Goal: Task Accomplishment & Management: Manage account settings

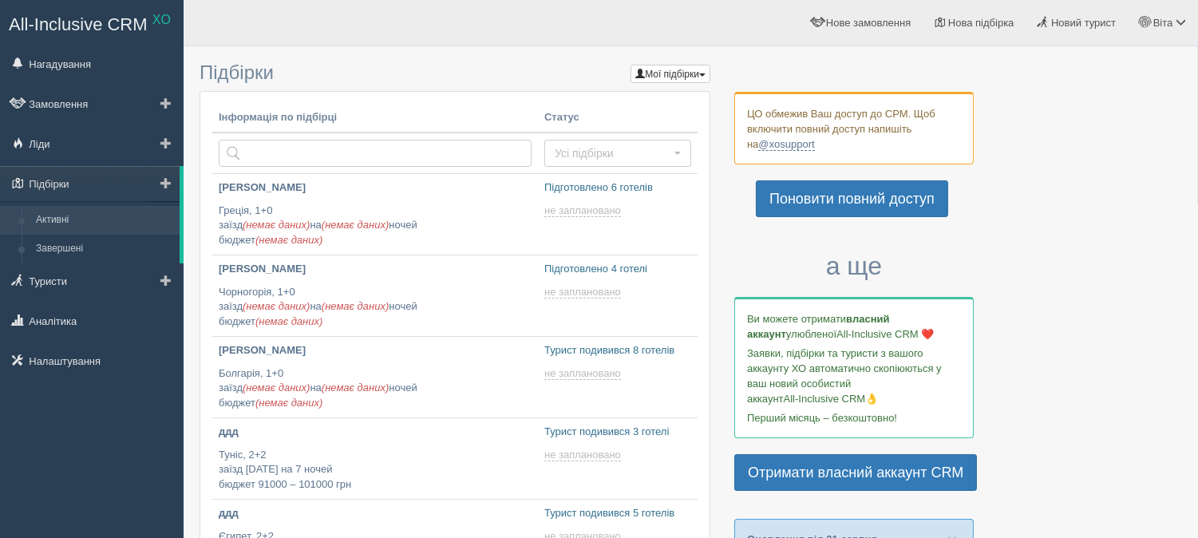
click at [165, 182] on span at bounding box center [165, 182] width 11 height 11
type input "[DATE] 17:55"
type input "[DATE] 17:50"
click at [162, 186] on span at bounding box center [165, 182] width 11 height 11
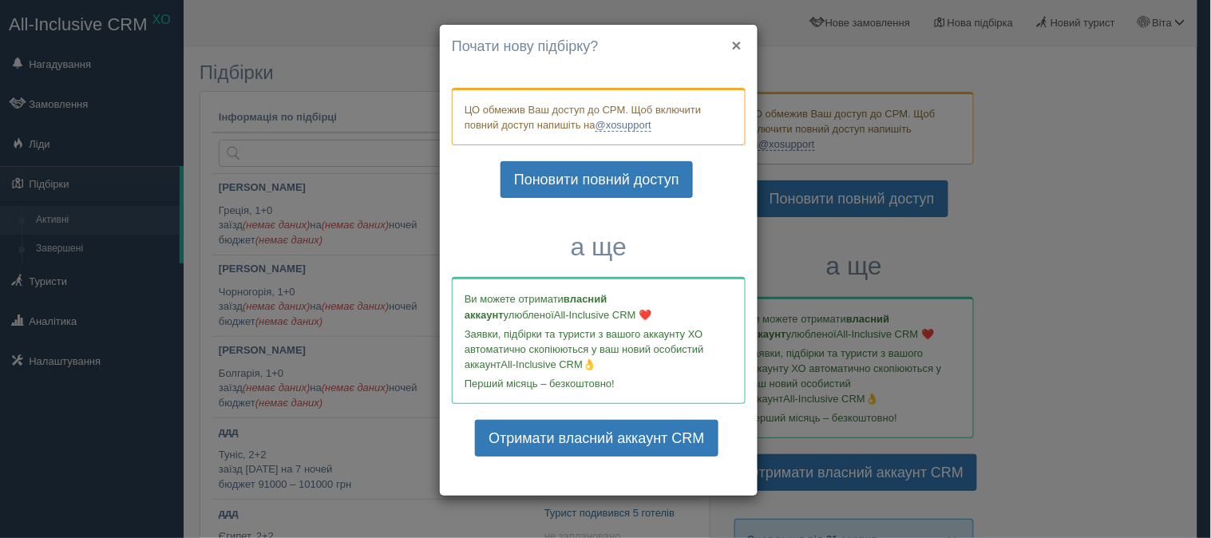
click at [735, 45] on button "×" at bounding box center [737, 45] width 10 height 17
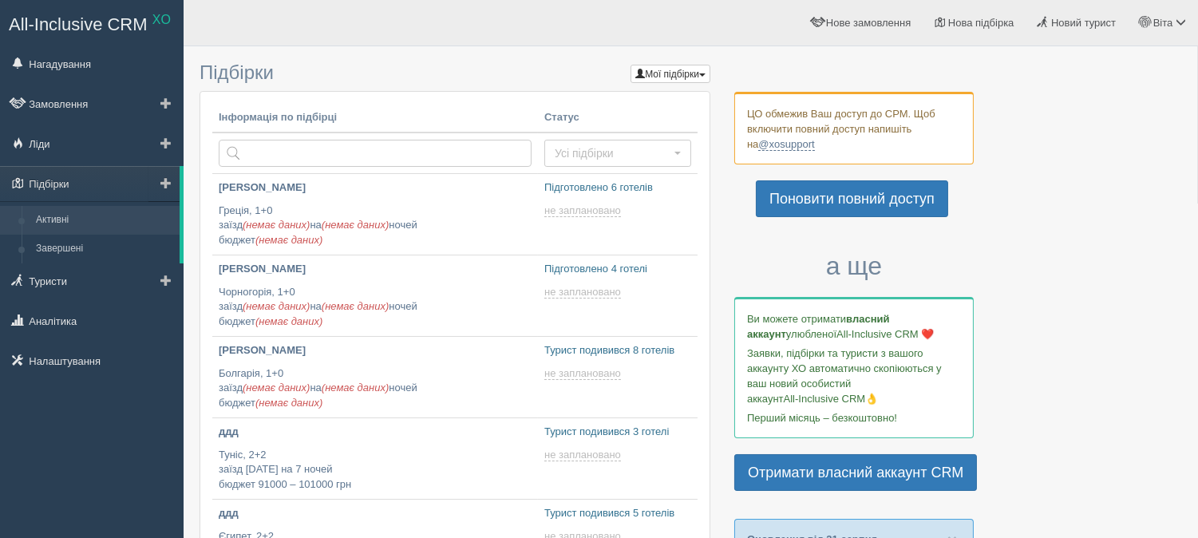
click at [174, 186] on link at bounding box center [164, 183] width 31 height 35
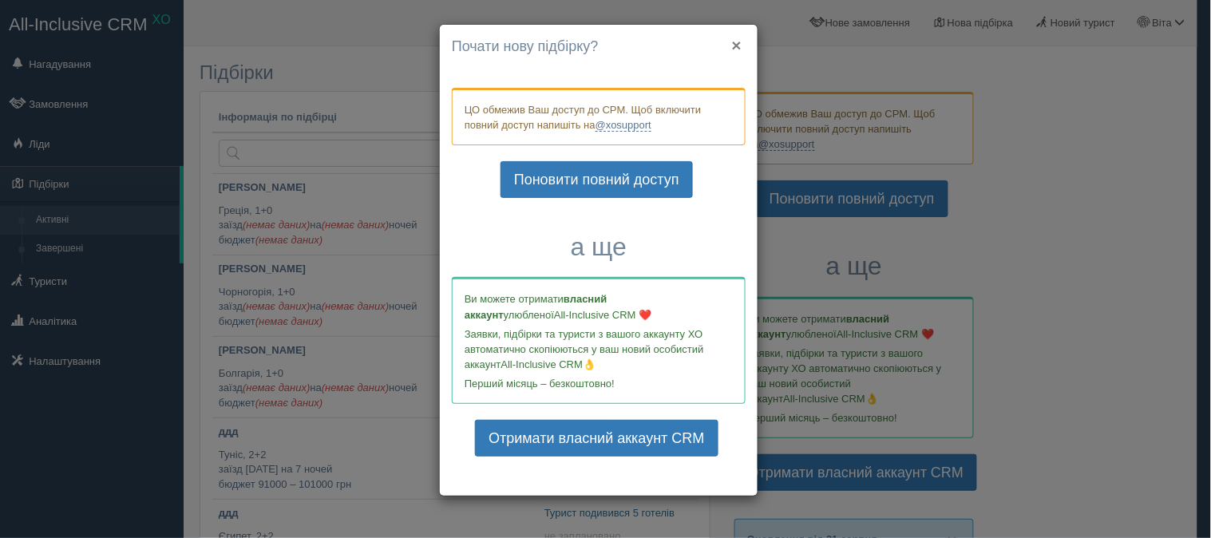
click at [735, 45] on button "×" at bounding box center [737, 45] width 10 height 17
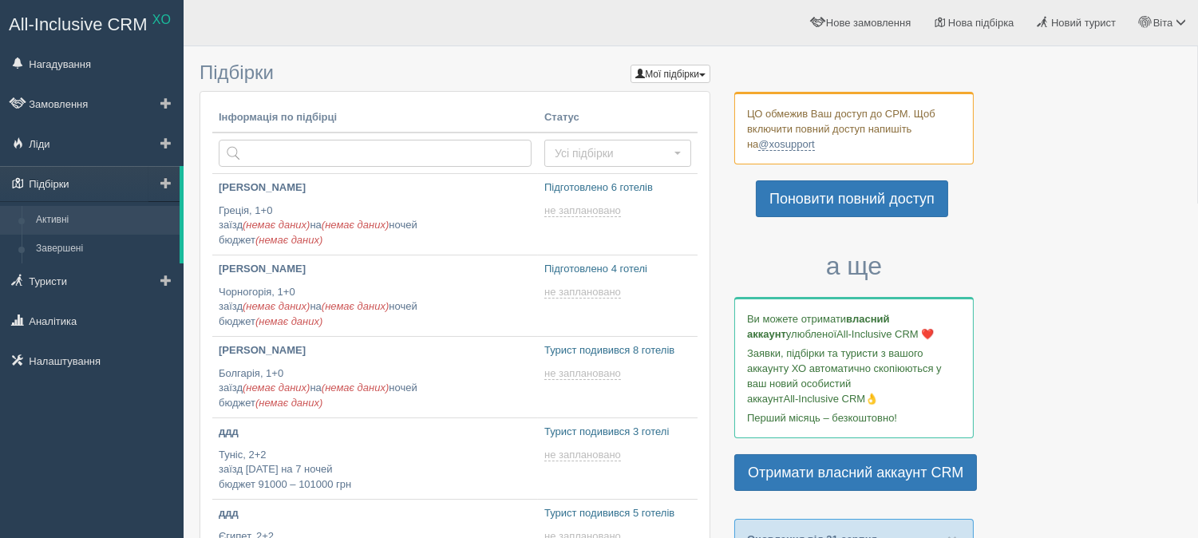
click at [85, 184] on link "Підбірки" at bounding box center [90, 183] width 180 height 35
type input "[DATE] 17:50"
click at [69, 173] on link "Підбірки" at bounding box center [90, 183] width 180 height 35
type input "[DATE] 17:40"
type input "[DATE] 15:55"
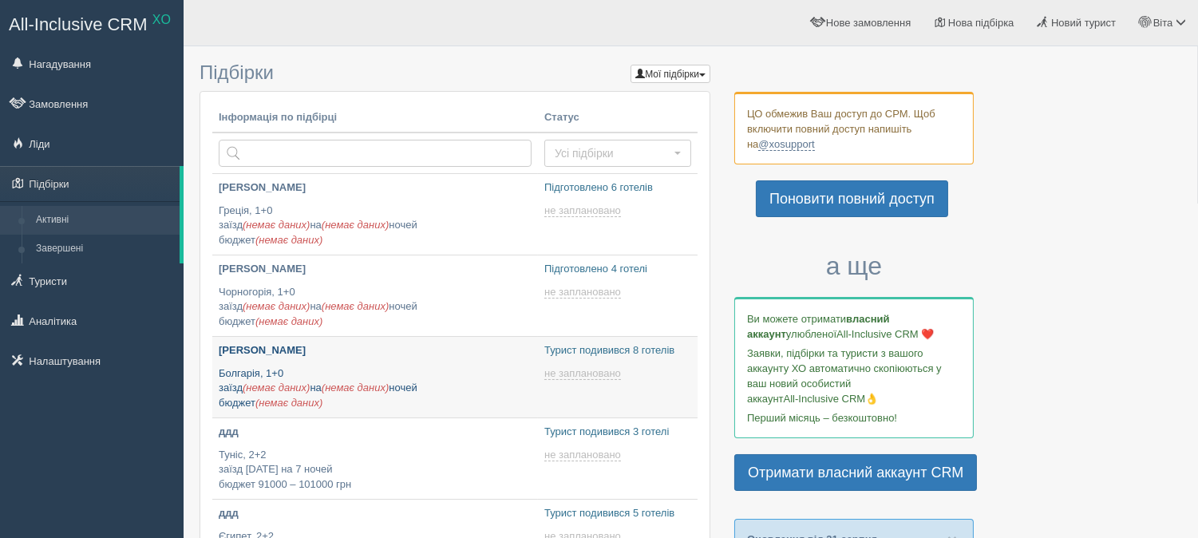
type input "[DATE] 17:40"
type input "[DATE] 17:50"
type input "[DATE] 17:55"
click at [89, 188] on link "Підбірки" at bounding box center [90, 183] width 180 height 35
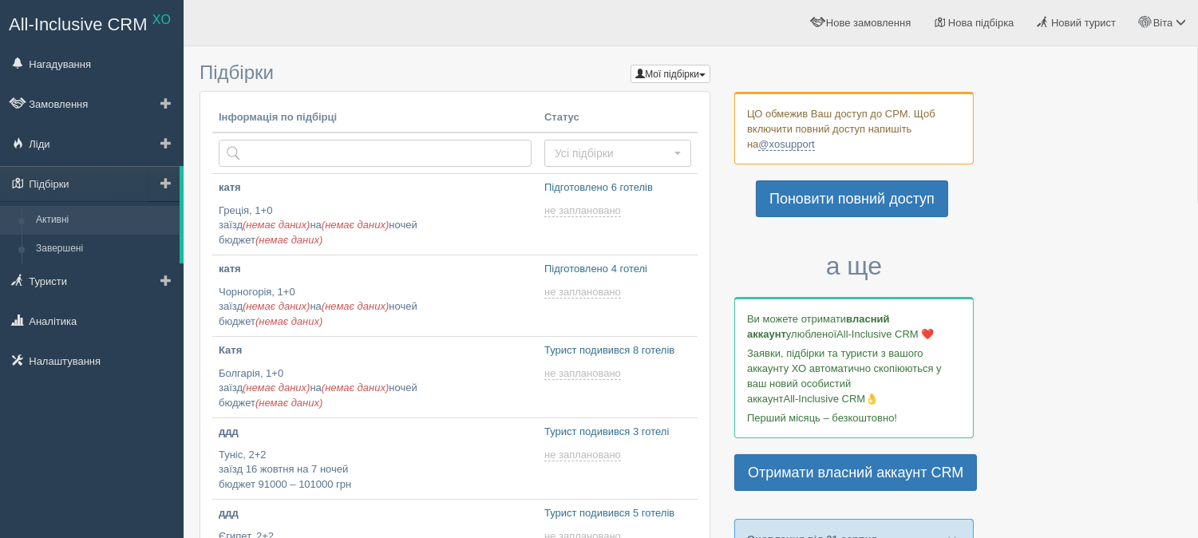
click at [172, 187] on link at bounding box center [164, 183] width 31 height 35
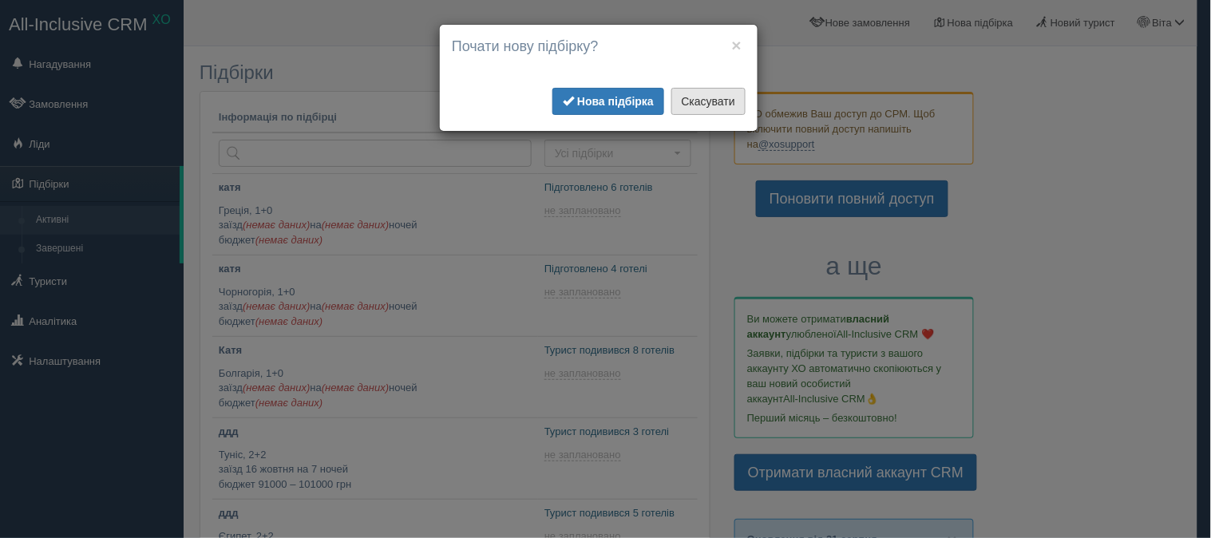
click at [711, 96] on button "Скасувати" at bounding box center [708, 101] width 74 height 27
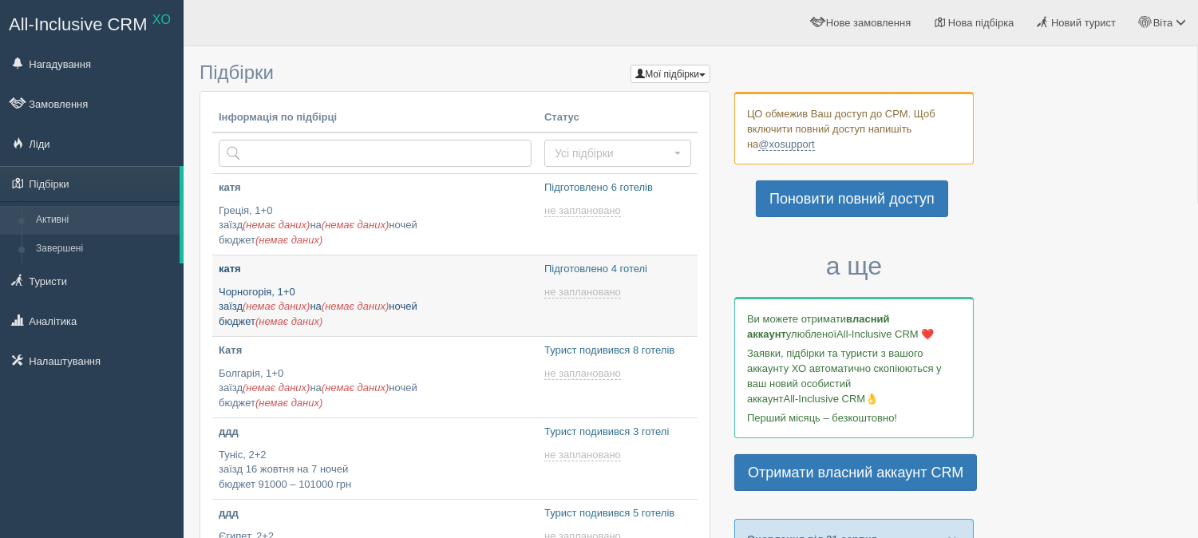
type input "[DATE] 17:50"
click at [164, 185] on span at bounding box center [165, 182] width 11 height 11
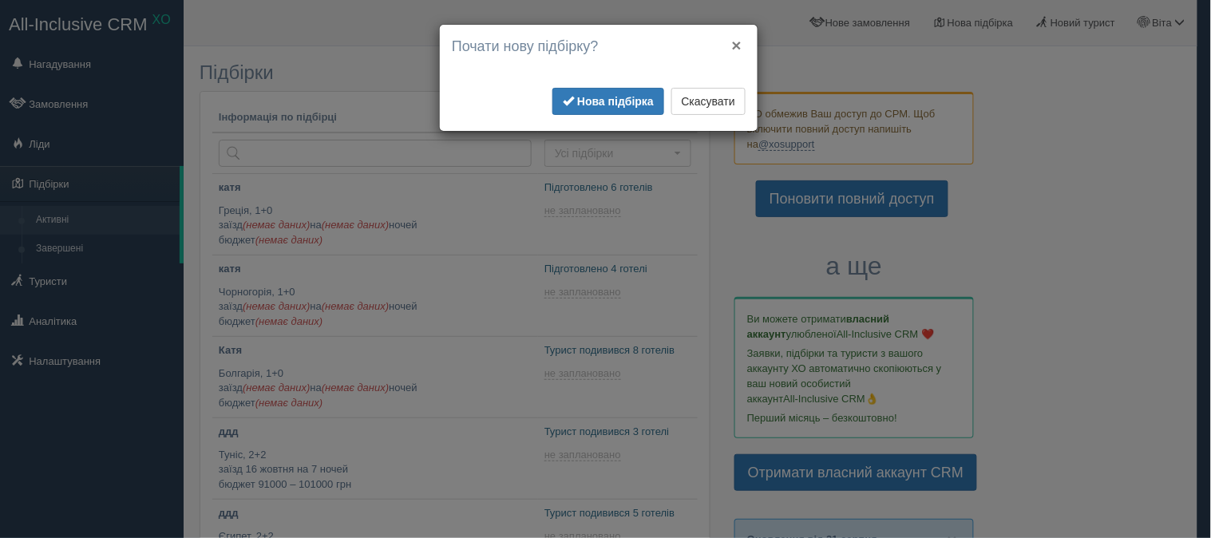
click at [737, 42] on button "×" at bounding box center [737, 45] width 10 height 17
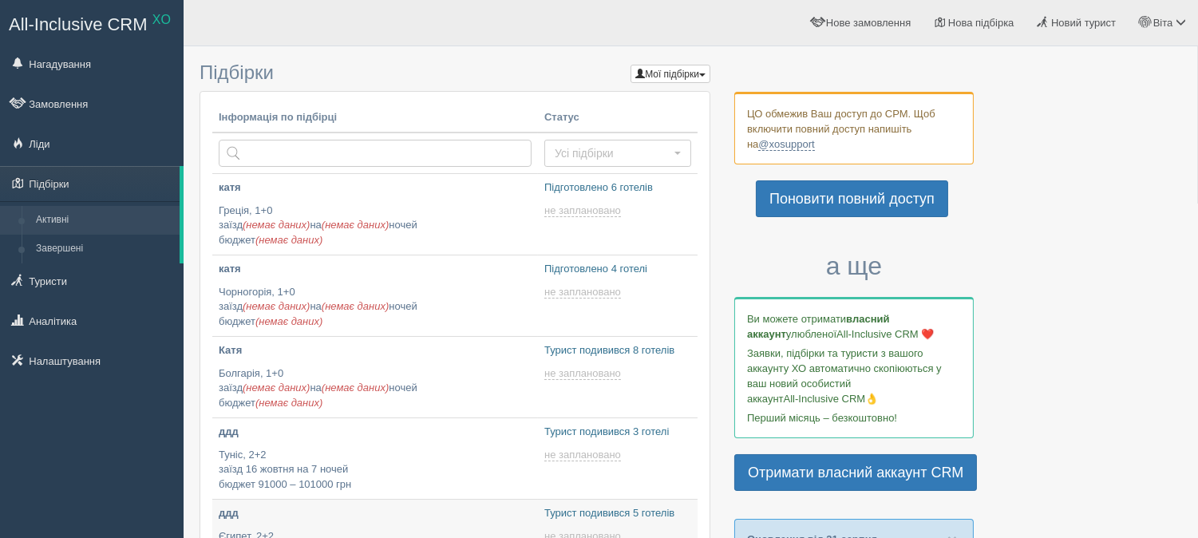
type input "[DATE] 15:45"
